Goal: Complete application form: Complete application form

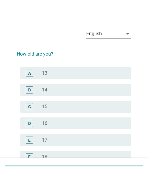
click at [126, 34] on icon "arrow_drop_down" at bounding box center [127, 33] width 7 height 7
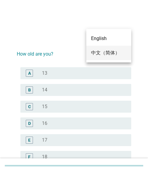
click at [102, 51] on div "中文（简体）" at bounding box center [108, 52] width 35 height 7
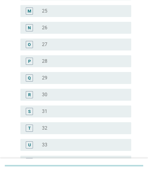
scroll to position [269, 0]
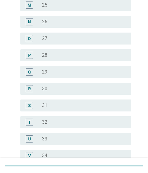
click at [53, 104] on div "radio_button_unchecked 31" at bounding box center [81, 105] width 79 height 6
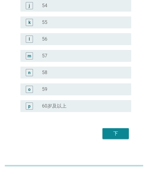
scroll to position [760, 0]
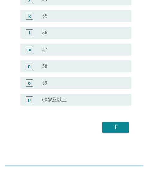
click at [115, 123] on button "下" at bounding box center [115, 127] width 26 height 11
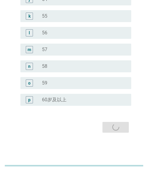
scroll to position [0, 0]
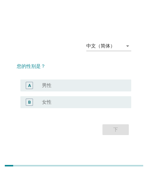
click at [69, 105] on div "radio_button_unchecked 女性" at bounding box center [81, 102] width 79 height 6
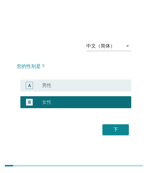
click at [110, 129] on div "下" at bounding box center [115, 129] width 17 height 7
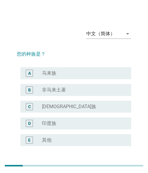
click at [54, 105] on div "radio_button_unchecked [DEMOGRAPHIC_DATA]族" at bounding box center [81, 107] width 79 height 6
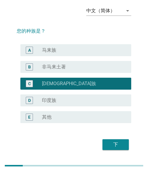
scroll to position [40, 0]
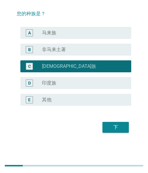
click at [111, 127] on div "下" at bounding box center [115, 127] width 17 height 7
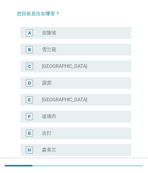
scroll to position [0, 0]
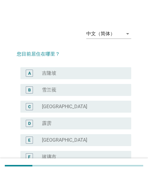
click at [76, 137] on div "radio_button_unchecked [GEOGRAPHIC_DATA]" at bounding box center [81, 140] width 79 height 6
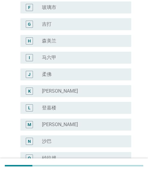
scroll to position [224, 0]
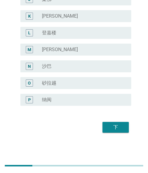
click at [118, 125] on div "下" at bounding box center [115, 127] width 17 height 7
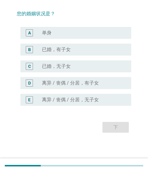
scroll to position [0, 0]
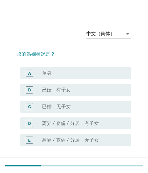
click at [45, 89] on label "已婚，有子女" at bounding box center [56, 90] width 29 height 6
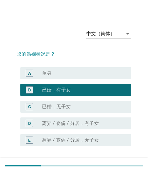
scroll to position [40, 0]
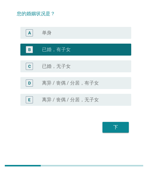
click at [109, 122] on button "下" at bounding box center [115, 127] width 26 height 11
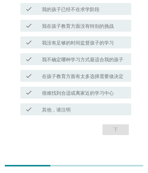
scroll to position [60, 0]
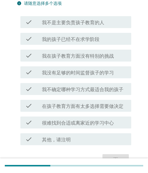
click at [74, 105] on label "在孩子教育方面有太多选择需要做决定" at bounding box center [82, 106] width 81 height 6
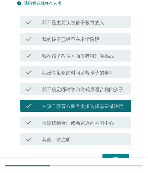
click at [75, 62] on div "check check_box_outline_blank 我在孩子教育方面没有特别的挑战" at bounding box center [74, 55] width 114 height 17
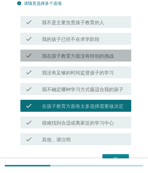
click at [79, 55] on label "我在孩子教育方面没有特别的挑战" at bounding box center [78, 56] width 72 height 6
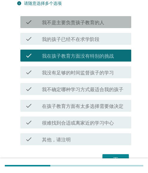
click at [84, 25] on label "我不是主要负责孩子教育的人" at bounding box center [73, 23] width 62 height 6
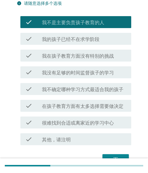
click at [72, 90] on label "我不确定哪种学习方式最适合我的孩子" at bounding box center [82, 90] width 81 height 6
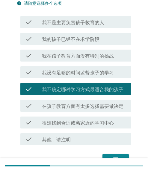
click at [72, 108] on label "在孩子教育方面有太多选择需要做决定" at bounding box center [82, 106] width 81 height 6
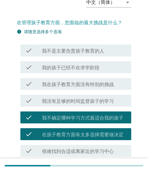
scroll to position [0, 0]
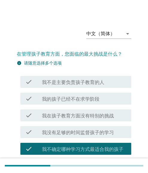
click at [75, 89] on div "check check_box 我不是主要负责孩子教育的人" at bounding box center [74, 81] width 114 height 17
click at [76, 83] on label "我不是主要负责孩子教育的人" at bounding box center [73, 82] width 62 height 6
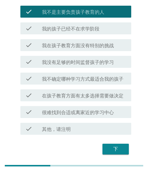
scroll to position [60, 0]
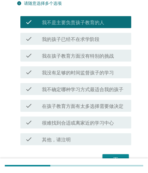
click at [82, 79] on div "check check_box_outline_blank 我没有足够的时间监督孩子的学习" at bounding box center [74, 72] width 114 height 17
click at [84, 76] on div "check check_box_outline_blank 我没有足够的时间监督孩子的学习" at bounding box center [75, 72] width 111 height 12
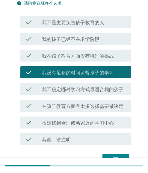
click at [85, 59] on div "check check_box 我在孩子教育方面没有特别的挑战" at bounding box center [75, 56] width 111 height 12
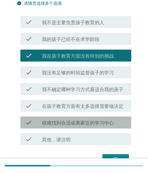
click at [75, 120] on label "很难找到合适或离家近的学习中心" at bounding box center [78, 123] width 72 height 6
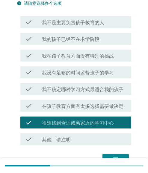
click at [82, 96] on div "check check_box 我不确定哪种学习方式最适合我的孩子" at bounding box center [74, 89] width 114 height 17
click at [86, 91] on label "我不确定哪种学习方式最适合我的孩子" at bounding box center [82, 90] width 81 height 6
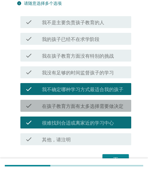
click at [86, 106] on label "在孩子教育方面有太多选择需要做决定" at bounding box center [82, 106] width 81 height 6
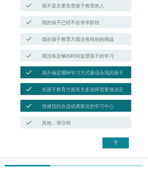
scroll to position [92, 0]
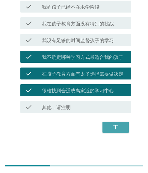
click at [110, 127] on div "下" at bounding box center [115, 127] width 17 height 7
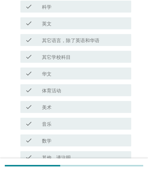
scroll to position [0, 0]
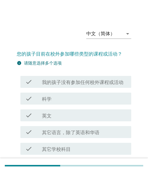
click at [44, 98] on label "科学" at bounding box center [47, 99] width 10 height 6
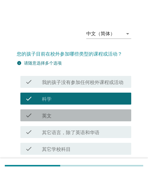
click at [45, 117] on label "英文" at bounding box center [47, 116] width 10 height 6
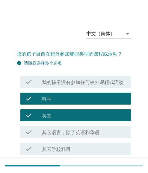
scroll to position [30, 0]
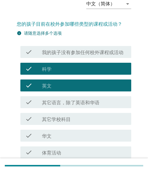
click at [53, 71] on div "check_box 科学" at bounding box center [84, 68] width 84 height 7
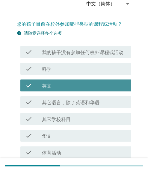
click at [47, 86] on label "英文" at bounding box center [47, 86] width 10 height 6
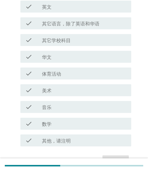
scroll to position [119, 0]
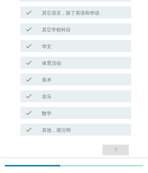
click at [52, 97] on div "check_box_outline_blank 音乐" at bounding box center [84, 96] width 84 height 7
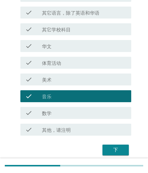
click at [55, 67] on div "check check_box_outline_blank 体育活动" at bounding box center [75, 63] width 111 height 12
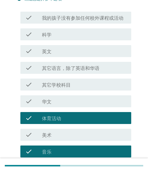
scroll to position [60, 0]
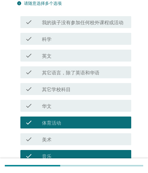
click at [56, 58] on div "check_box_outline_blank 英文" at bounding box center [84, 55] width 84 height 7
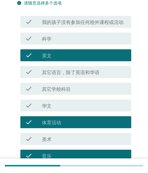
scroll to position [119, 0]
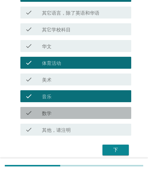
click at [60, 114] on div "check_box_outline_blank 数学" at bounding box center [84, 112] width 84 height 7
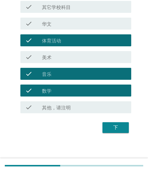
scroll to position [142, 0]
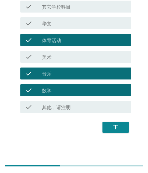
click at [119, 128] on div "下" at bounding box center [115, 127] width 17 height 7
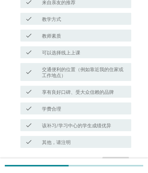
scroll to position [148, 0]
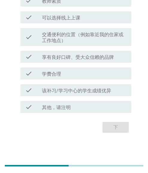
click at [48, 72] on label "学费合理" at bounding box center [51, 74] width 19 height 6
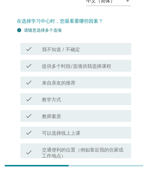
scroll to position [29, 0]
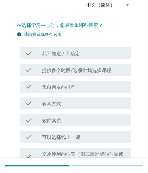
click at [56, 88] on label "来自亲友的推荐" at bounding box center [58, 87] width 33 height 6
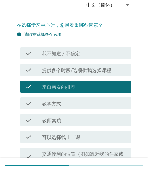
click at [48, 123] on label "教师素质" at bounding box center [51, 121] width 19 height 6
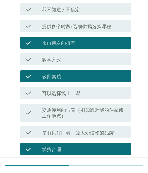
scroll to position [148, 0]
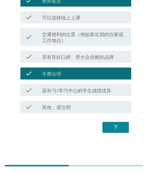
click at [68, 36] on label "交通便利的位置（例如靠近我的住家或工作地点）" at bounding box center [84, 38] width 84 height 12
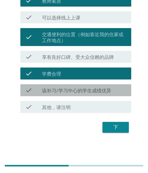
click at [56, 92] on label "该补习/学习中心的学生成绩优异" at bounding box center [76, 91] width 69 height 6
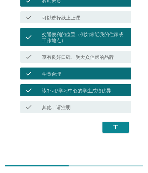
click at [116, 127] on div "下" at bounding box center [115, 127] width 17 height 7
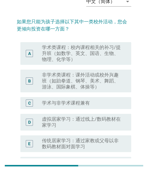
scroll to position [30, 0]
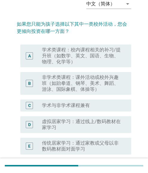
click at [75, 61] on label "学术类课程：校内课程相关的补习/提升班（如数学、英文、国语、生物、物理、化学等）" at bounding box center [81, 56] width 79 height 18
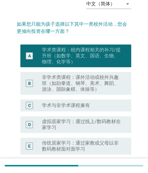
click at [62, 120] on label "虚拟居家学习：通过线上/数码教材在家学习" at bounding box center [81, 125] width 79 height 12
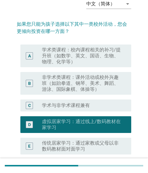
click at [62, 58] on label "学术类课程：校内课程相关的补习/提升班（如数学、英文、国语、生物、物理、化学等）" at bounding box center [81, 56] width 79 height 18
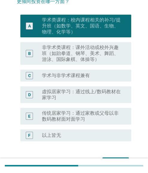
scroll to position [95, 0]
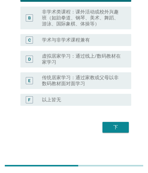
click at [121, 125] on div "下" at bounding box center [115, 127] width 17 height 7
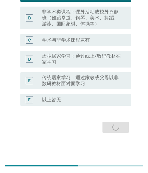
scroll to position [0, 0]
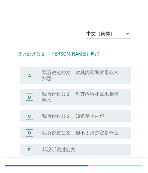
drag, startPoint x: 75, startPoint y: 81, endPoint x: 58, endPoint y: 83, distance: 17.1
click at [75, 81] on label "我听说过公文，对其内容和效果非常熟悉" at bounding box center [81, 76] width 79 height 12
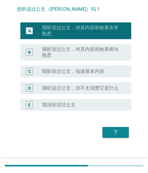
scroll to position [50, 0]
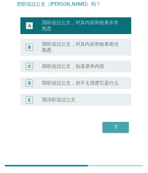
click at [119, 128] on div "下" at bounding box center [115, 127] width 17 height 7
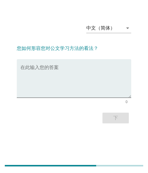
scroll to position [0, 0]
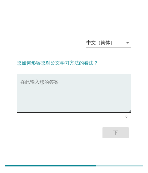
click at [63, 90] on textarea "在此输入您的答案" at bounding box center [75, 96] width 111 height 31
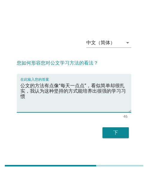
type textarea "公文的方法有点像“每天一点点”，看似简单却很扎实，我认为这种坚持的方式能培养出很强的学习习惯"
click at [119, 134] on div "下" at bounding box center [115, 132] width 17 height 7
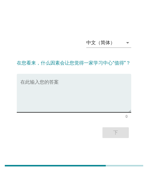
click at [73, 86] on textarea "在此输入您的答案" at bounding box center [75, 96] width 111 height 31
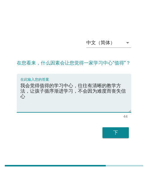
type textarea "我会觉得值得的学习中心，往往有清晰的教学方法，让孩子循序渐进学习，不会因为难度而丧失信心"
click at [116, 132] on div "下" at bounding box center [115, 132] width 17 height 7
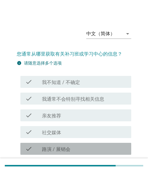
click at [79, 147] on div "check_box_outline_blank 路演 / 展销会" at bounding box center [84, 148] width 84 height 7
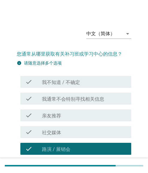
click at [64, 100] on label "我通常不会特别寻找相关信息" at bounding box center [73, 99] width 62 height 6
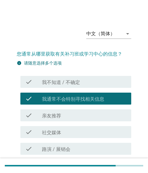
click at [53, 114] on label "亲友推荐" at bounding box center [51, 116] width 19 height 6
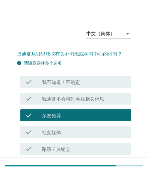
scroll to position [60, 0]
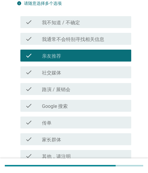
click at [51, 95] on div "check check_box_outline_blank 路演 / 展销会" at bounding box center [74, 89] width 114 height 17
click at [66, 95] on div "check check_box_outline_blank 路演 / 展销会" at bounding box center [74, 89] width 114 height 17
click at [62, 90] on label "路演 / 展销会" at bounding box center [56, 90] width 28 height 6
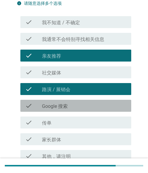
click at [55, 106] on label "Google 搜索" at bounding box center [55, 106] width 26 height 6
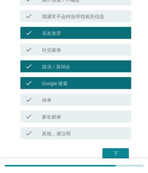
scroll to position [109, 0]
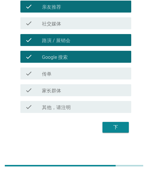
click at [42, 91] on div at bounding box center [42, 91] width 0 height 4
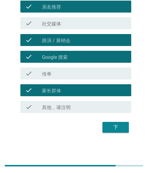
click at [117, 128] on div "下" at bounding box center [115, 127] width 17 height 7
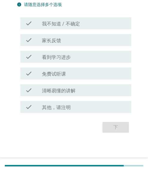
scroll to position [0, 0]
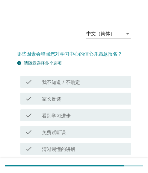
click at [45, 115] on label "看到学习进步" at bounding box center [56, 116] width 29 height 6
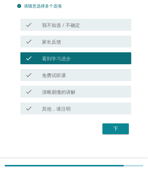
scroll to position [59, 0]
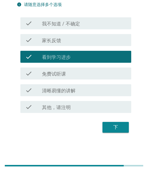
click at [53, 92] on label "清晰易懂的讲解" at bounding box center [58, 91] width 33 height 6
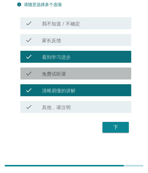
click at [54, 75] on label "免费试听课" at bounding box center [54, 74] width 24 height 6
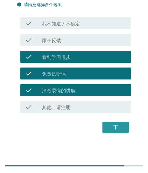
click at [114, 124] on div "下" at bounding box center [115, 127] width 17 height 7
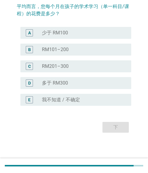
scroll to position [0, 0]
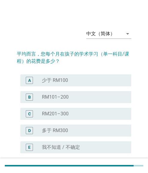
click at [60, 134] on div "D radio_button_unchecked 多于 RM300" at bounding box center [75, 131] width 111 height 12
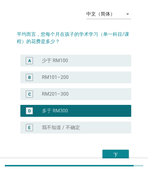
scroll to position [47, 0]
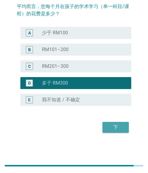
click at [119, 127] on div "下" at bounding box center [115, 127] width 17 height 7
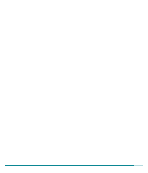
scroll to position [0, 0]
